Goal: Task Accomplishment & Management: Complete application form

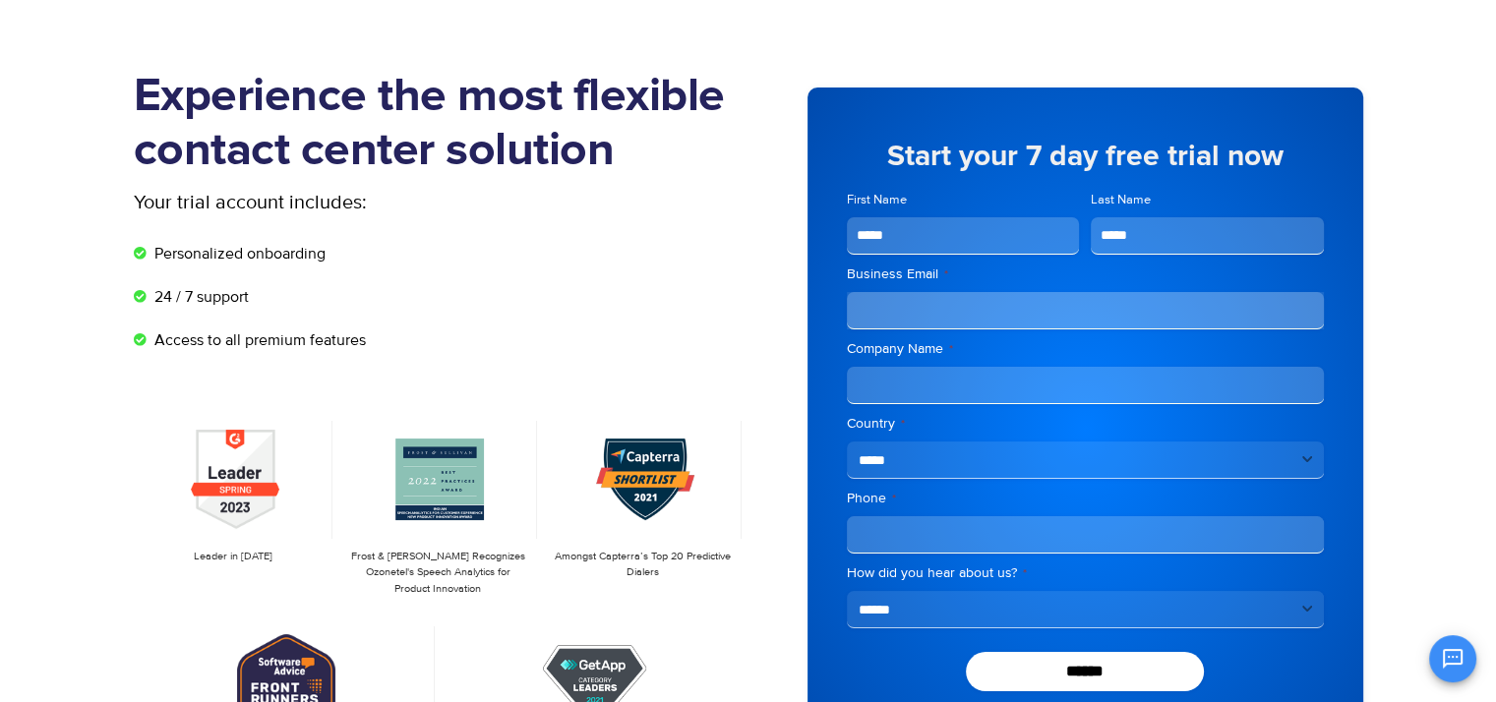
click at [874, 662] on div "******" at bounding box center [1085, 671] width 477 height 39
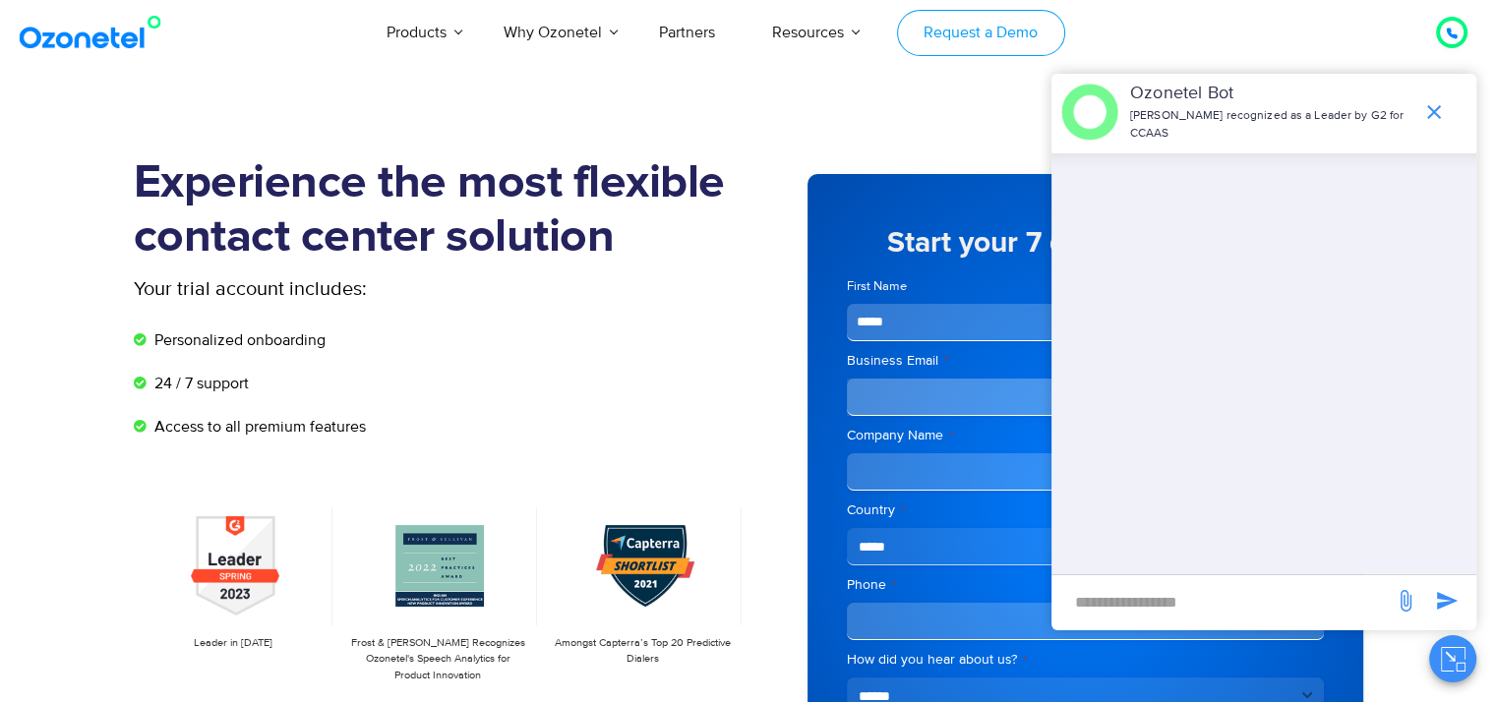
click at [1000, 29] on link "Request a Demo" at bounding box center [981, 33] width 168 height 46
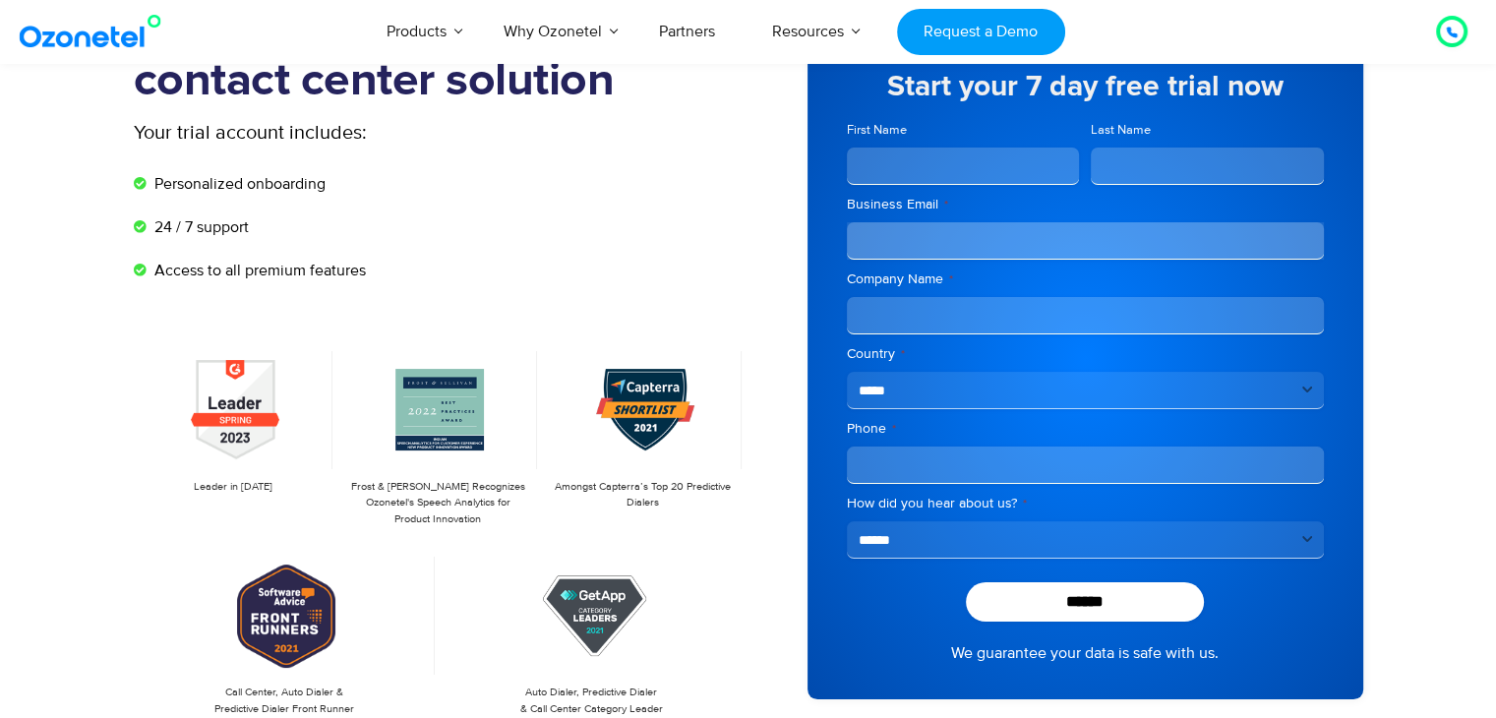
scroll to position [161, 0]
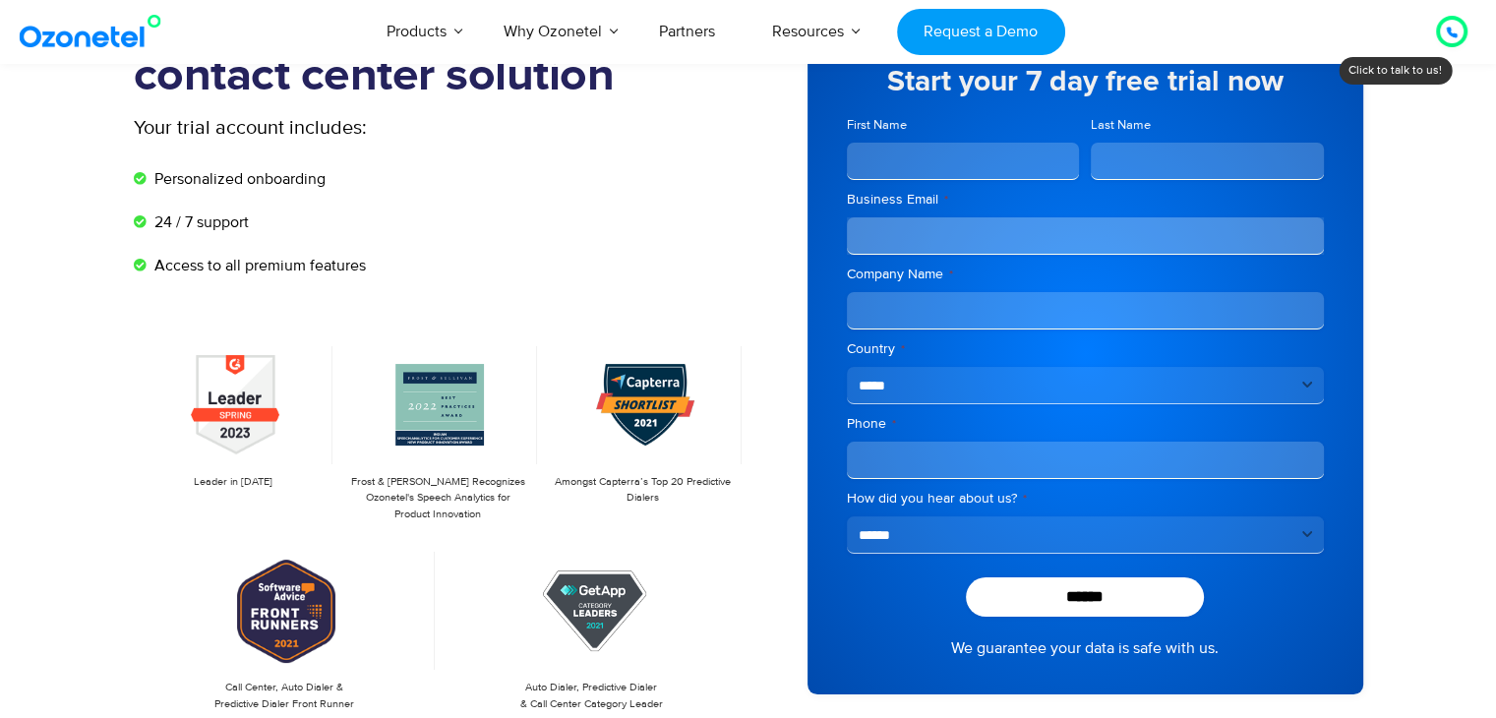
click at [946, 530] on select "**********" at bounding box center [1085, 534] width 477 height 37
click at [708, 491] on p "Amongst Capterra’s Top 20 Predictive Dialers" at bounding box center [642, 490] width 179 height 32
click at [240, 317] on div "Experience the most flexible contact center solution Your trial account include…" at bounding box center [441, 353] width 615 height 721
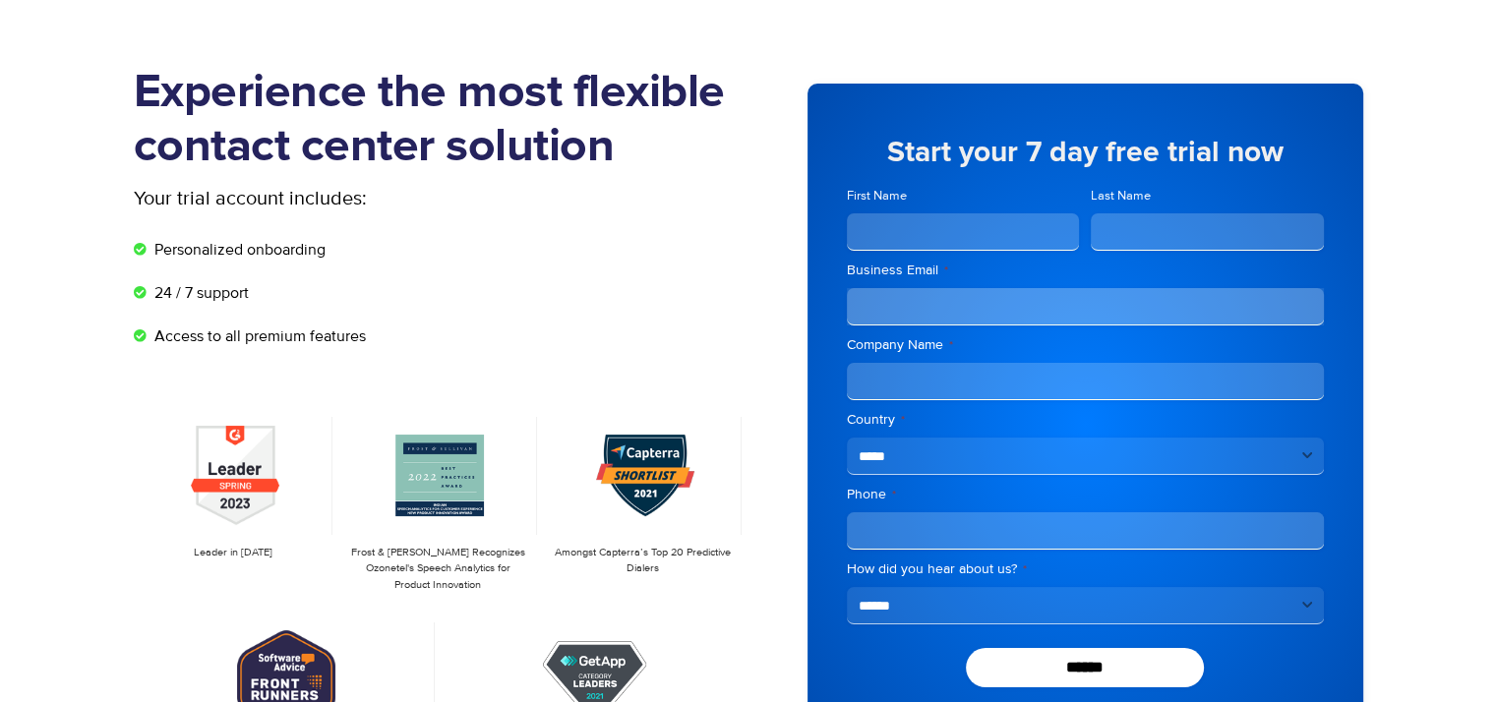
scroll to position [90, 0]
click at [574, 238] on li "Personalized onboarding" at bounding box center [441, 254] width 615 height 33
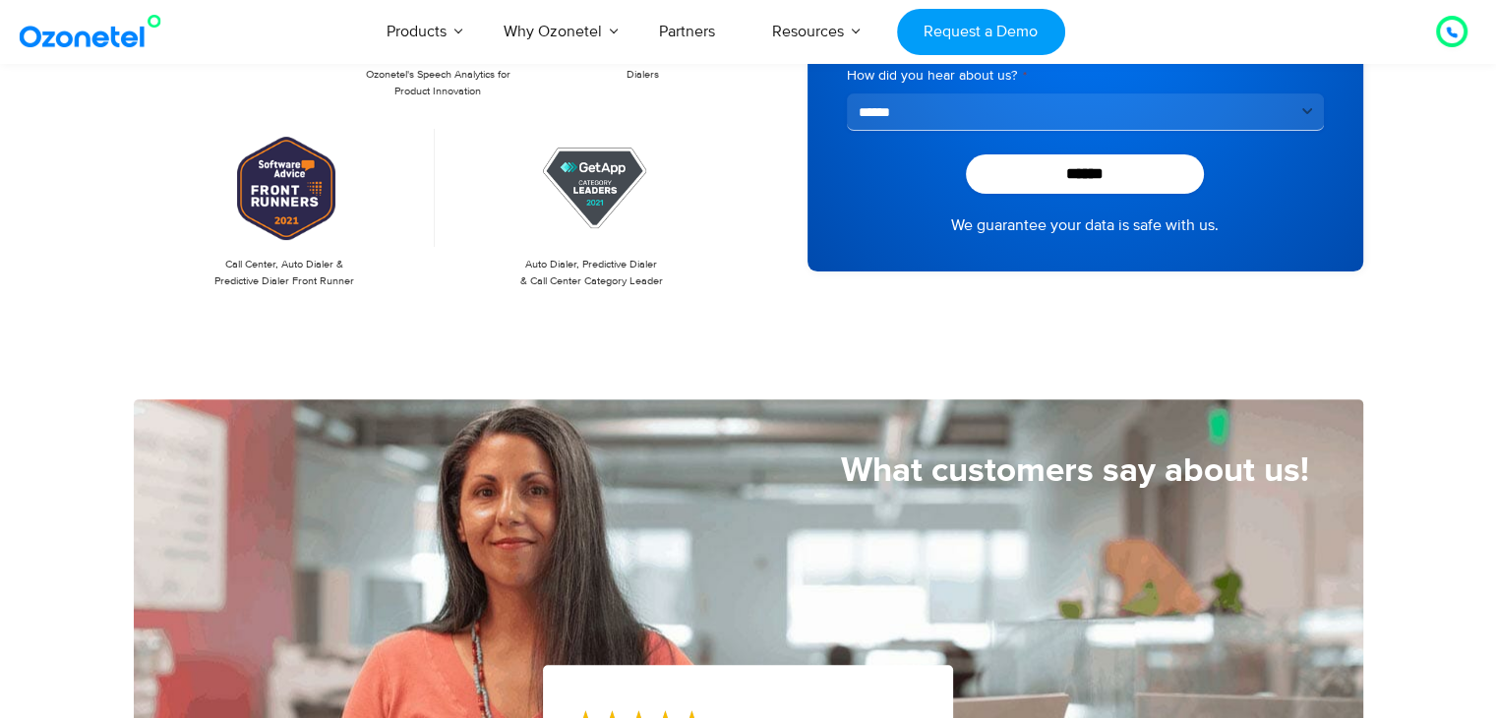
scroll to position [590, 0]
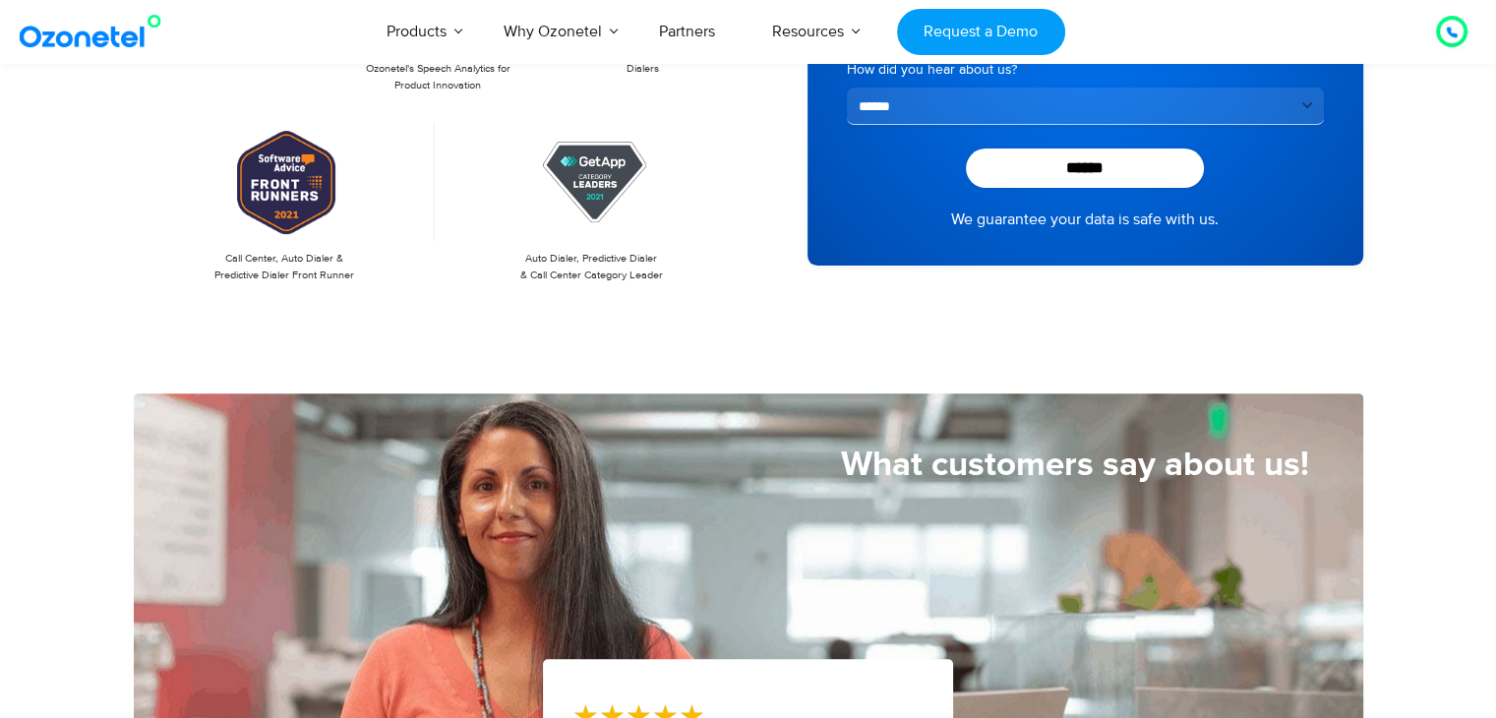
click at [435, 206] on div "Call Center, Auto Dialer & Predictive Dialer Front Runner" at bounding box center [288, 203] width 308 height 160
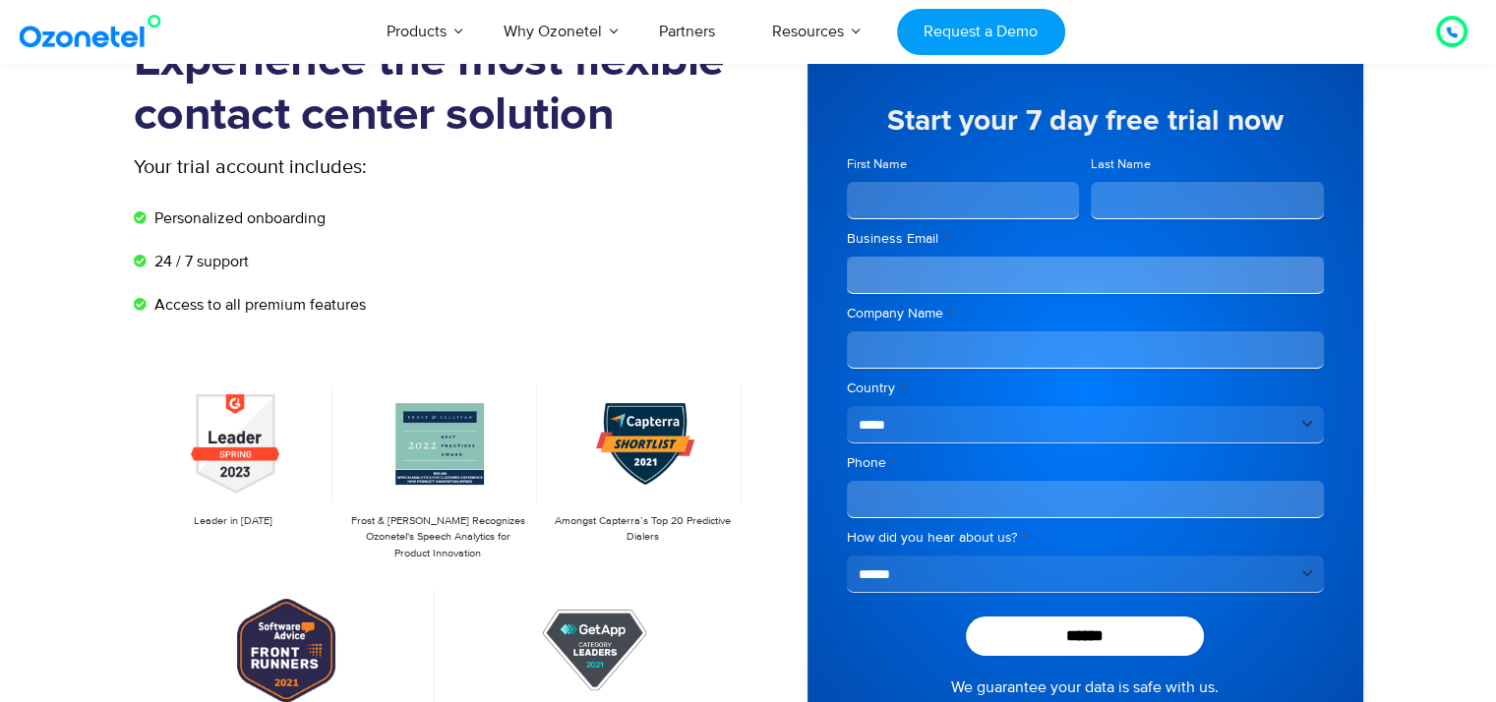
scroll to position [0, 0]
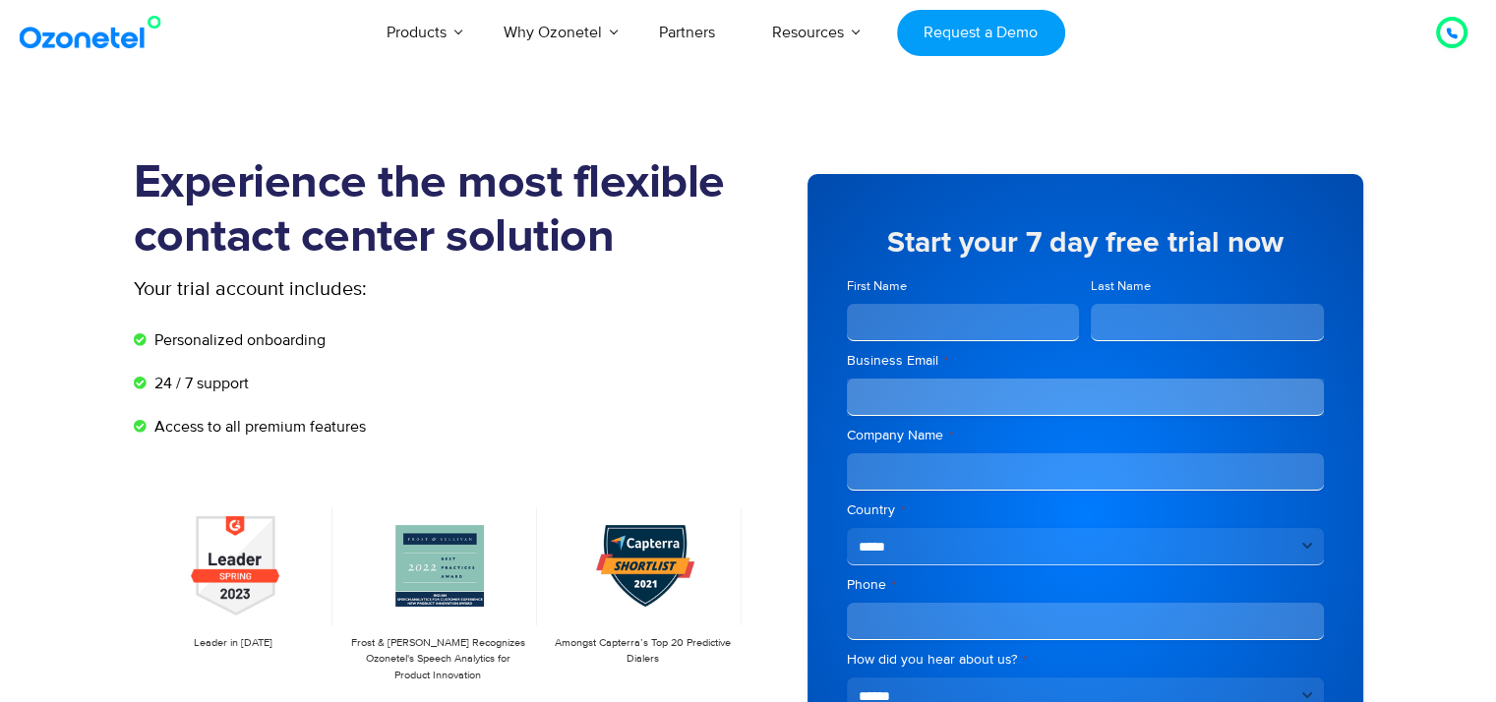
click at [868, 315] on input "First Name" at bounding box center [963, 322] width 233 height 37
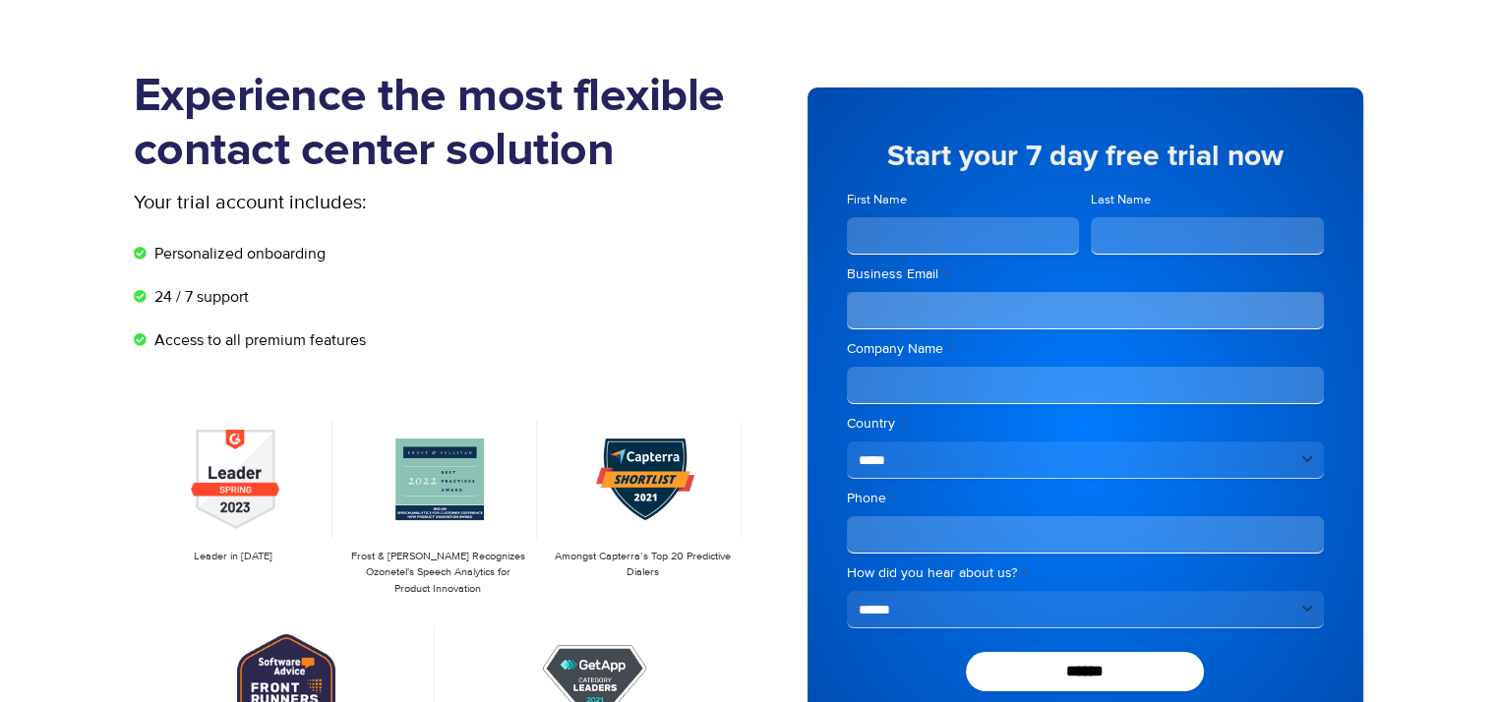
scroll to position [89, 0]
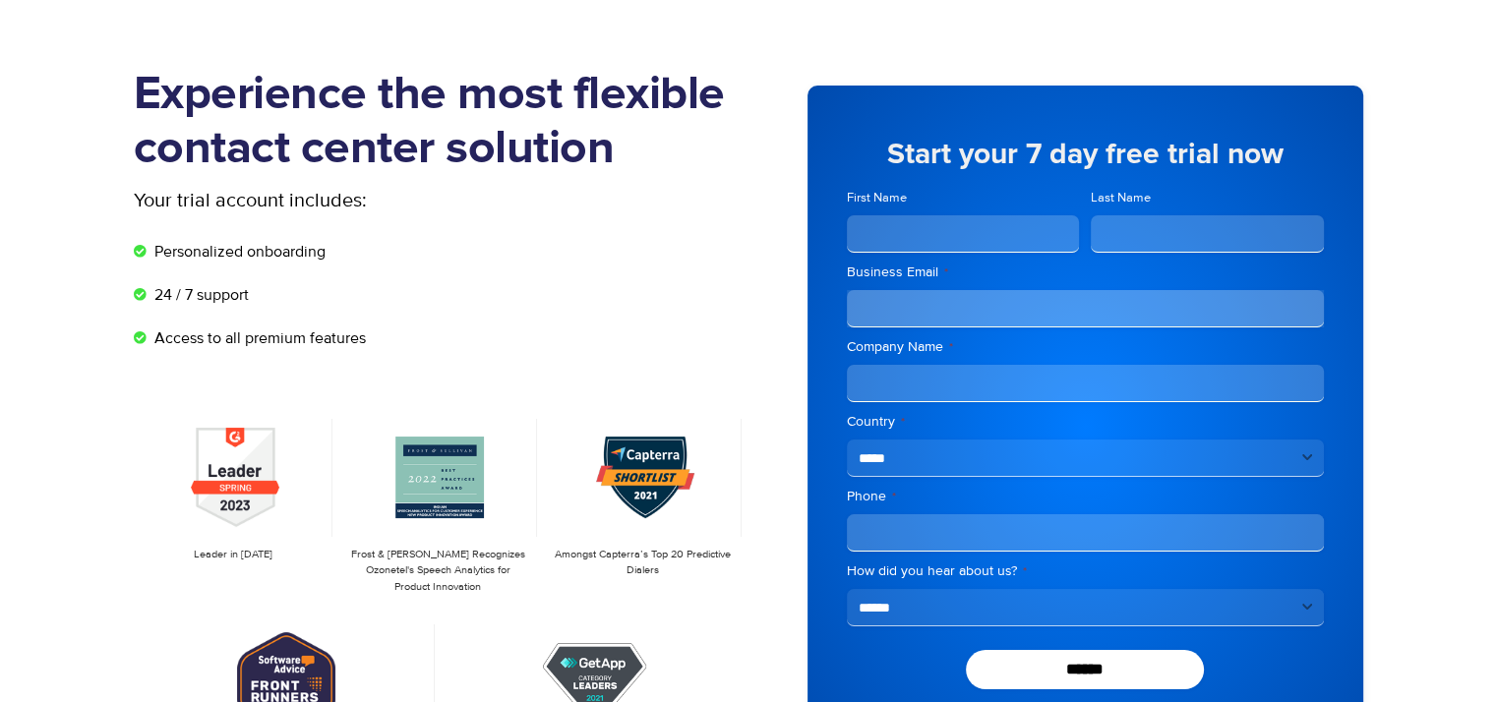
click at [455, 212] on p "Your trial account includes:" at bounding box center [367, 201] width 467 height 30
